Goal: Information Seeking & Learning: Learn about a topic

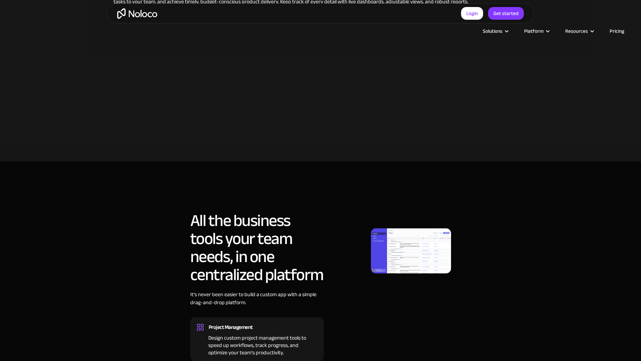
scroll to position [604, 0]
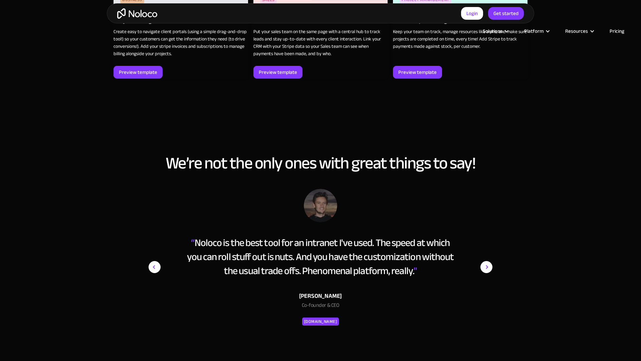
scroll to position [1243, 0]
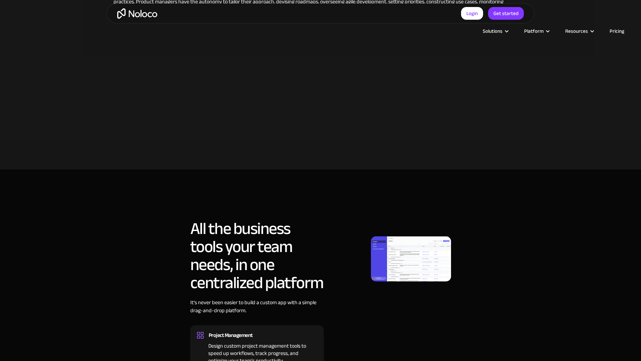
scroll to position [604, 0]
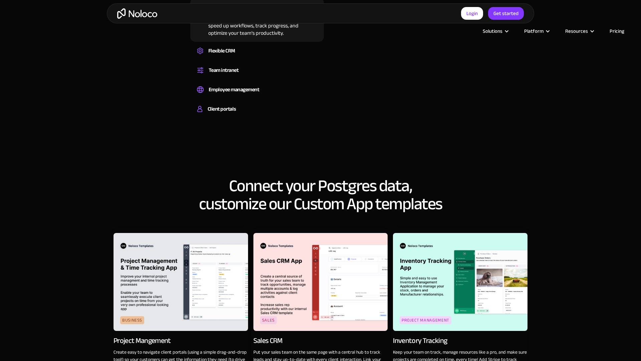
scroll to position [923, 0]
